Goal: Check status

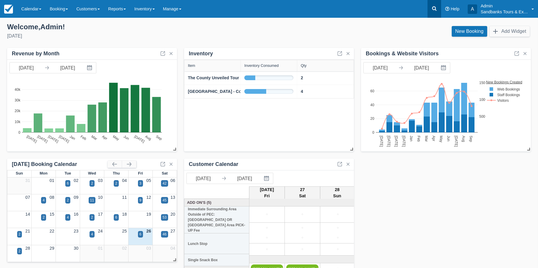
click at [434, 7] on icon at bounding box center [435, 9] width 6 height 6
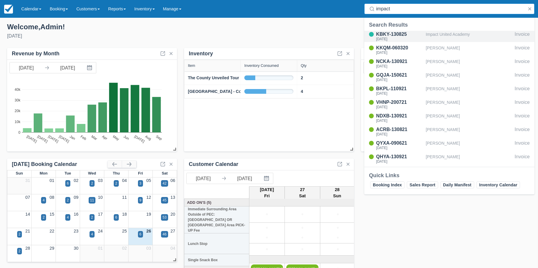
type input "impact"
click at [402, 31] on div "KBKY-130825" at bounding box center [399, 34] width 47 height 7
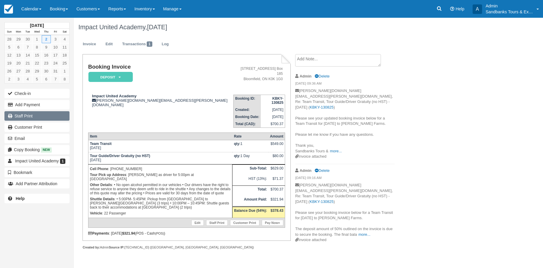
click at [23, 116] on link "Staff Print" at bounding box center [36, 115] width 65 height 9
